Goal: Find specific page/section: Find specific page/section

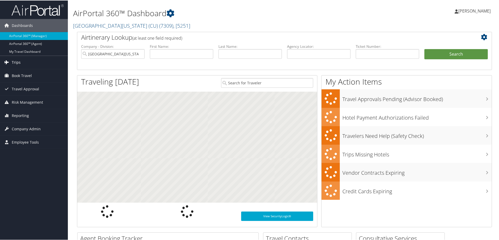
click at [17, 60] on span "Trips" at bounding box center [16, 61] width 9 height 13
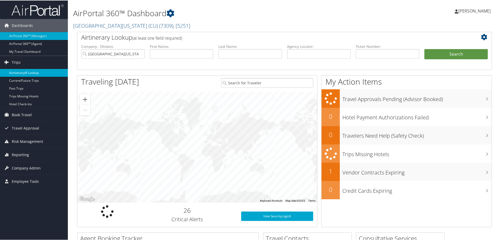
click at [15, 72] on link "Airtinerary® Lookup" at bounding box center [34, 72] width 68 height 8
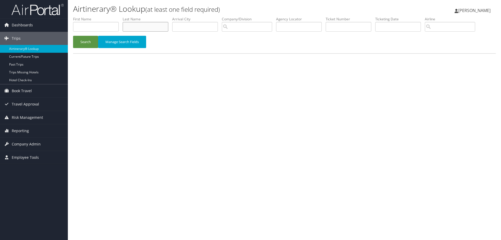
click at [141, 26] on input "text" at bounding box center [146, 27] width 46 height 10
type input "ALDEMAN"
click at [75, 25] on input "text" at bounding box center [96, 27] width 46 height 10
type input "JOHN"
click at [89, 44] on button "Search" at bounding box center [85, 42] width 25 height 12
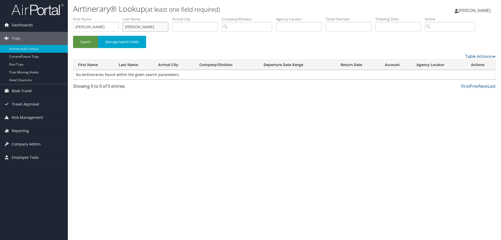
click at [130, 26] on input "ALDEMAN" at bounding box center [146, 27] width 46 height 10
type input "ALEMAN"
click at [90, 41] on button "Search" at bounding box center [85, 42] width 25 height 12
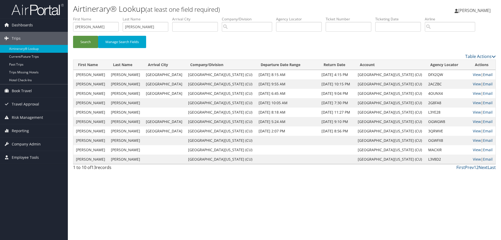
click at [486, 75] on link "Email" at bounding box center [488, 74] width 10 height 5
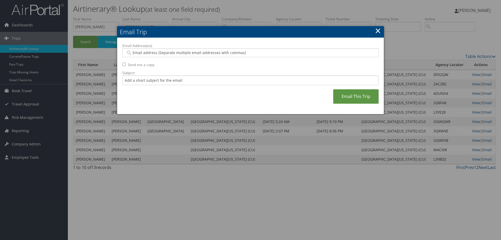
click at [240, 52] on input "Email Address(es):" at bounding box center [250, 52] width 249 height 5
type input "RUHIYA"
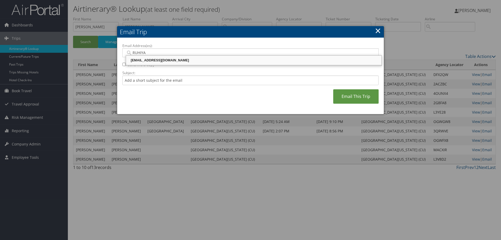
click at [241, 57] on div "ruhiyah.issah@cuanschutz.edu" at bounding box center [254, 60] width 254 height 8
type input "ruhiyah.issah@cuanschutz.edu"
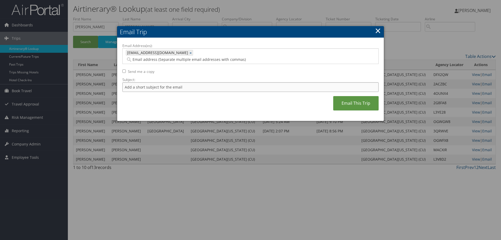
drag, startPoint x: 234, startPoint y: 82, endPoint x: 242, endPoint y: 67, distance: 17.0
click at [234, 82] on input "Subject:" at bounding box center [250, 87] width 256 height 10
type input "j"
type input "John aleman"
click at [362, 96] on link "Email This Trip" at bounding box center [355, 103] width 45 height 14
